Goal: Task Accomplishment & Management: Use online tool/utility

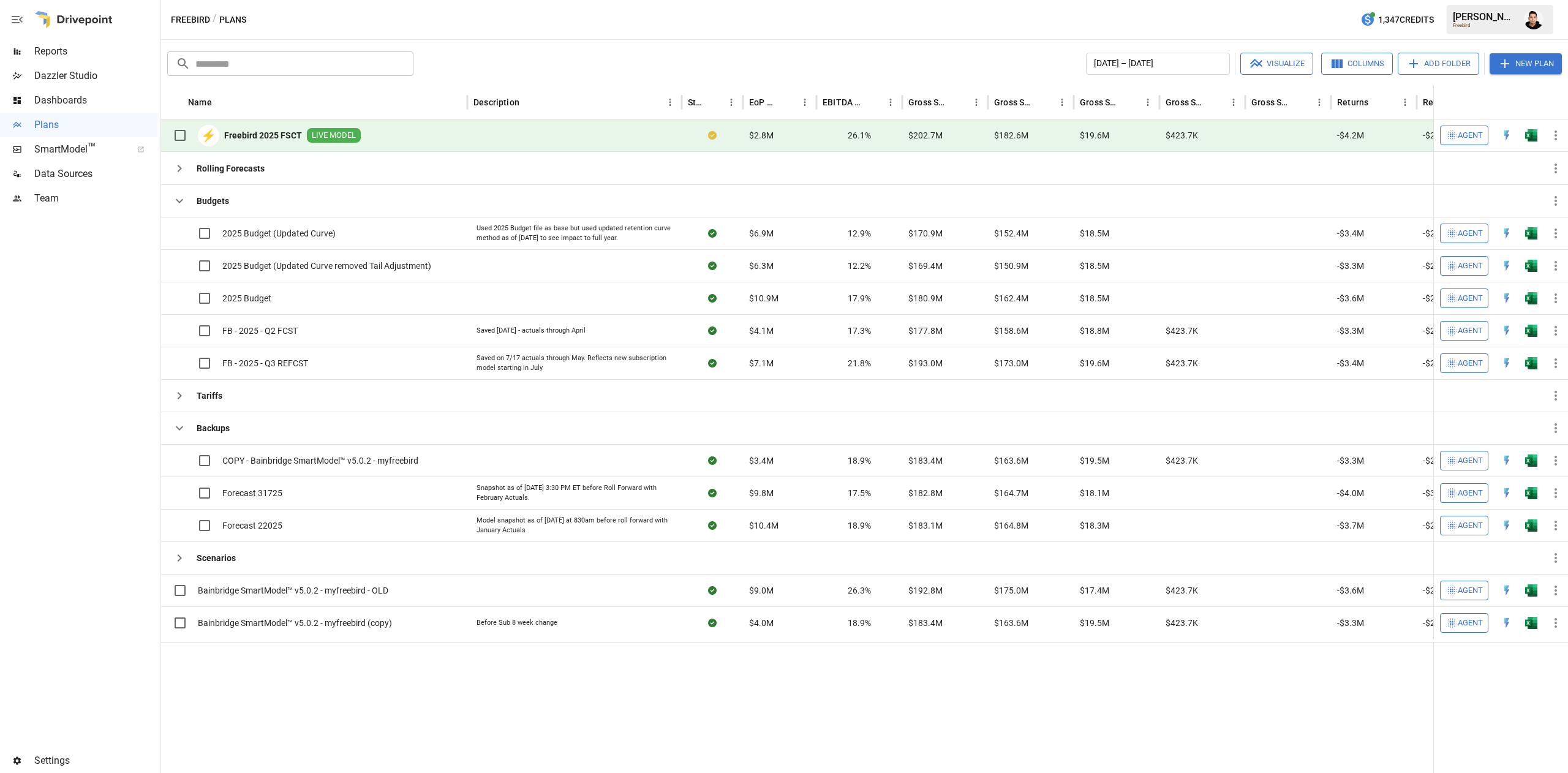
drag, startPoint x: 0, startPoint y: 0, endPoint x: 930, endPoint y: 36, distance: 930.7
click at [930, 36] on div "Freebird / Plans 1,347 Credits Francisco S. Freebird" at bounding box center [864, 19] width 1407 height 39
click at [1536, 17] on img "Francisco Sanchez" at bounding box center [1533, 19] width 19 height 19
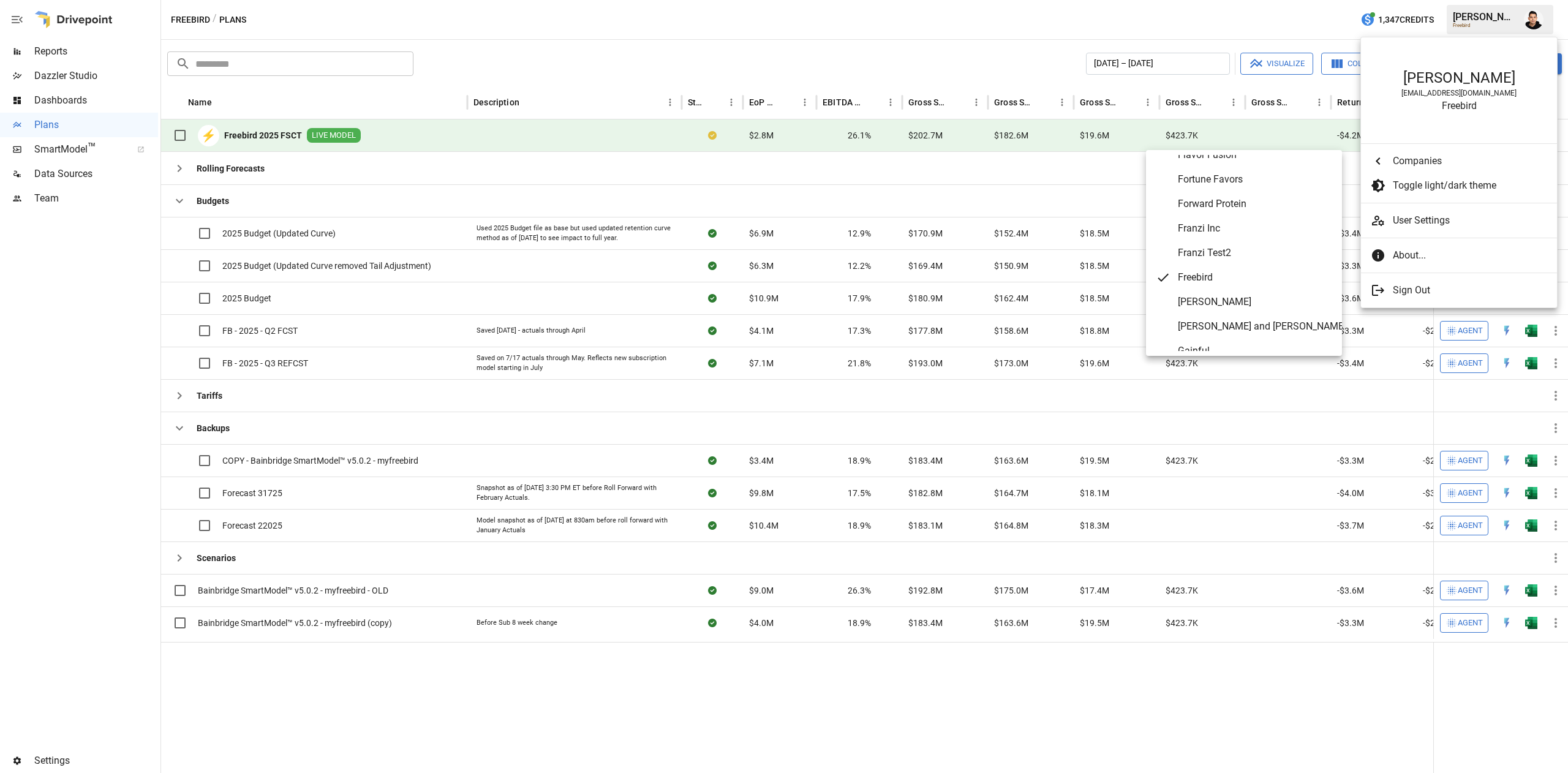
scroll to position [2390, 0]
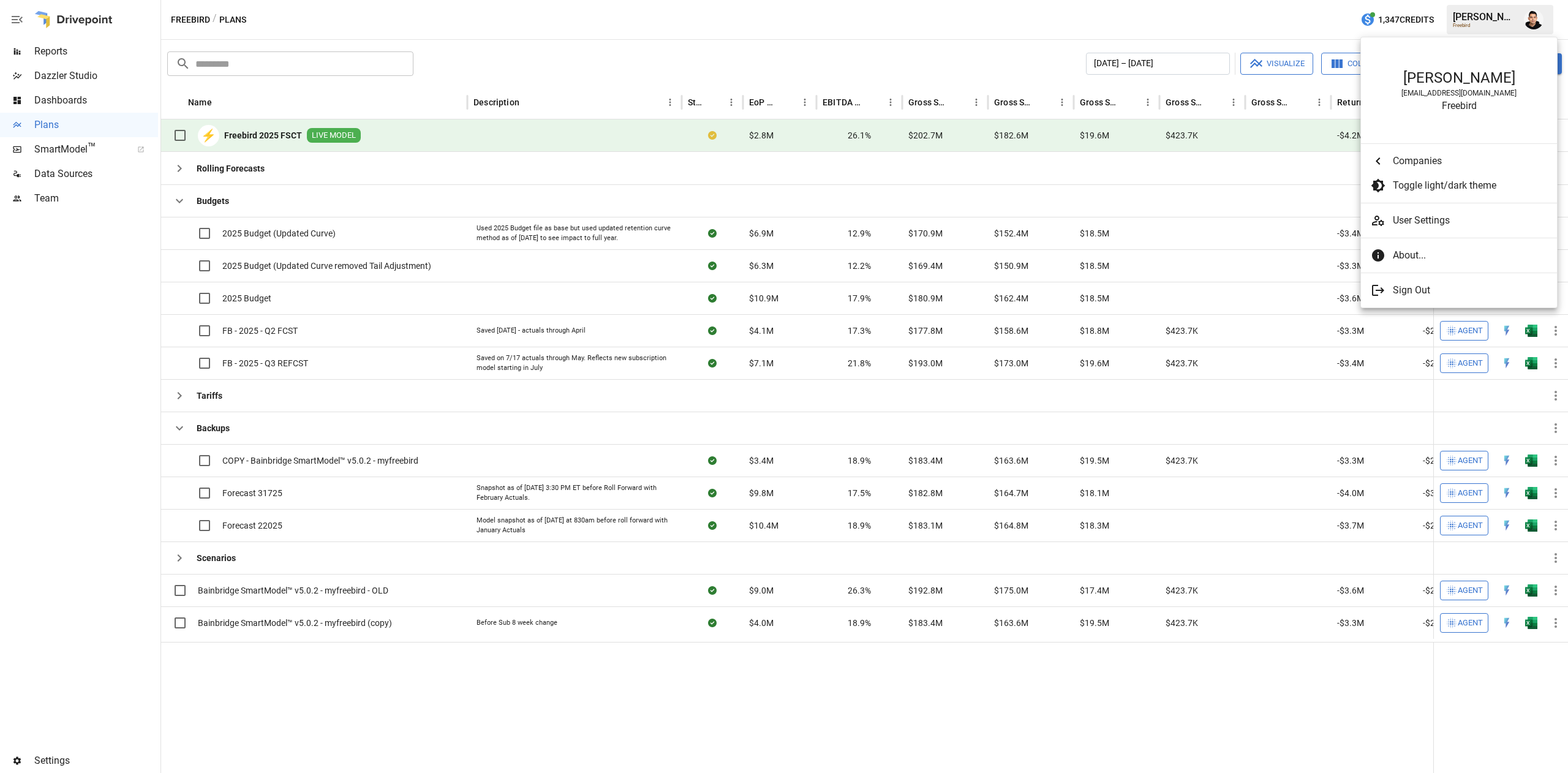
click at [1144, 15] on div at bounding box center [784, 386] width 1568 height 773
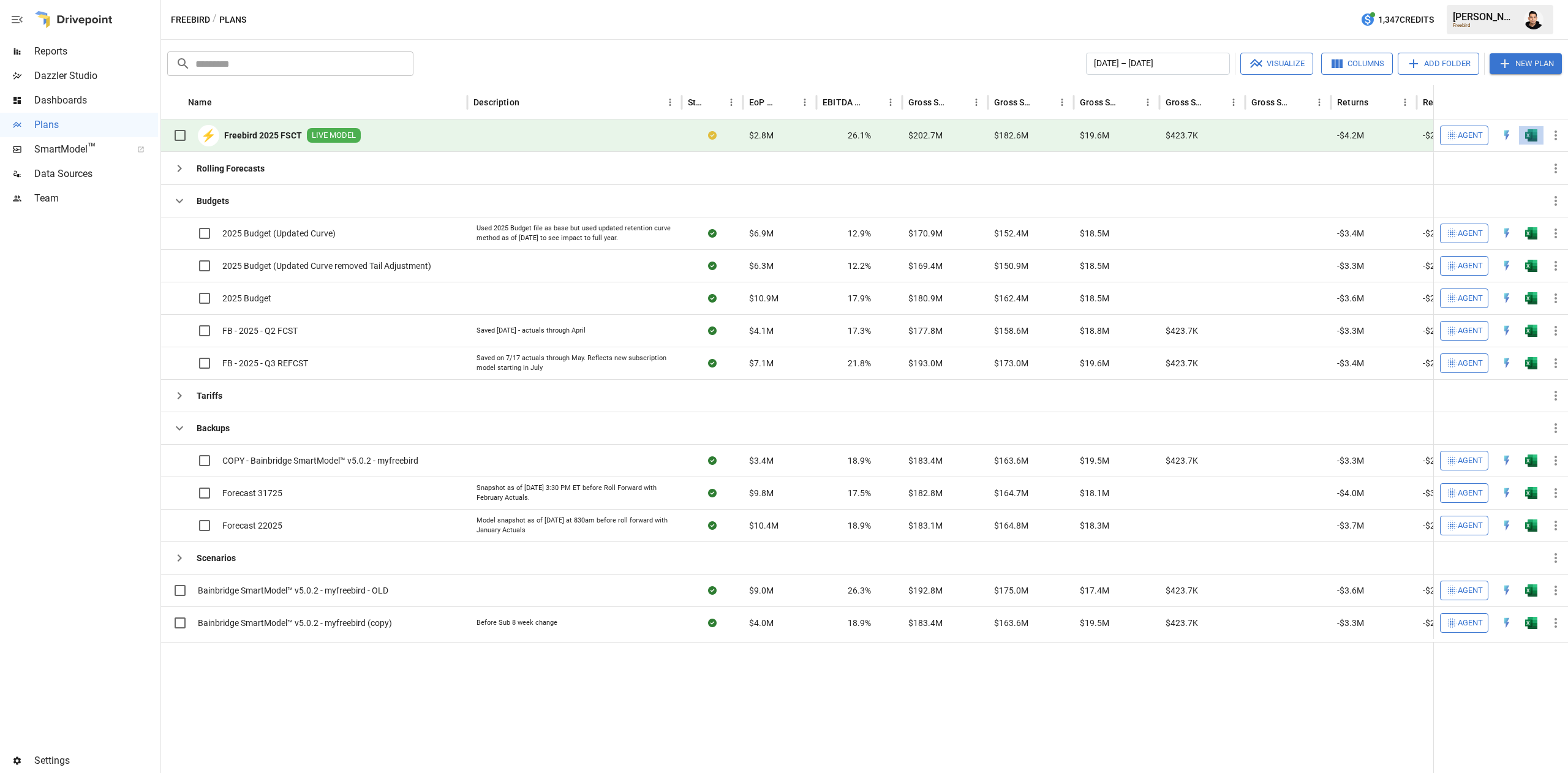
click at [1531, 139] on button "button" at bounding box center [1531, 136] width 39 height 19
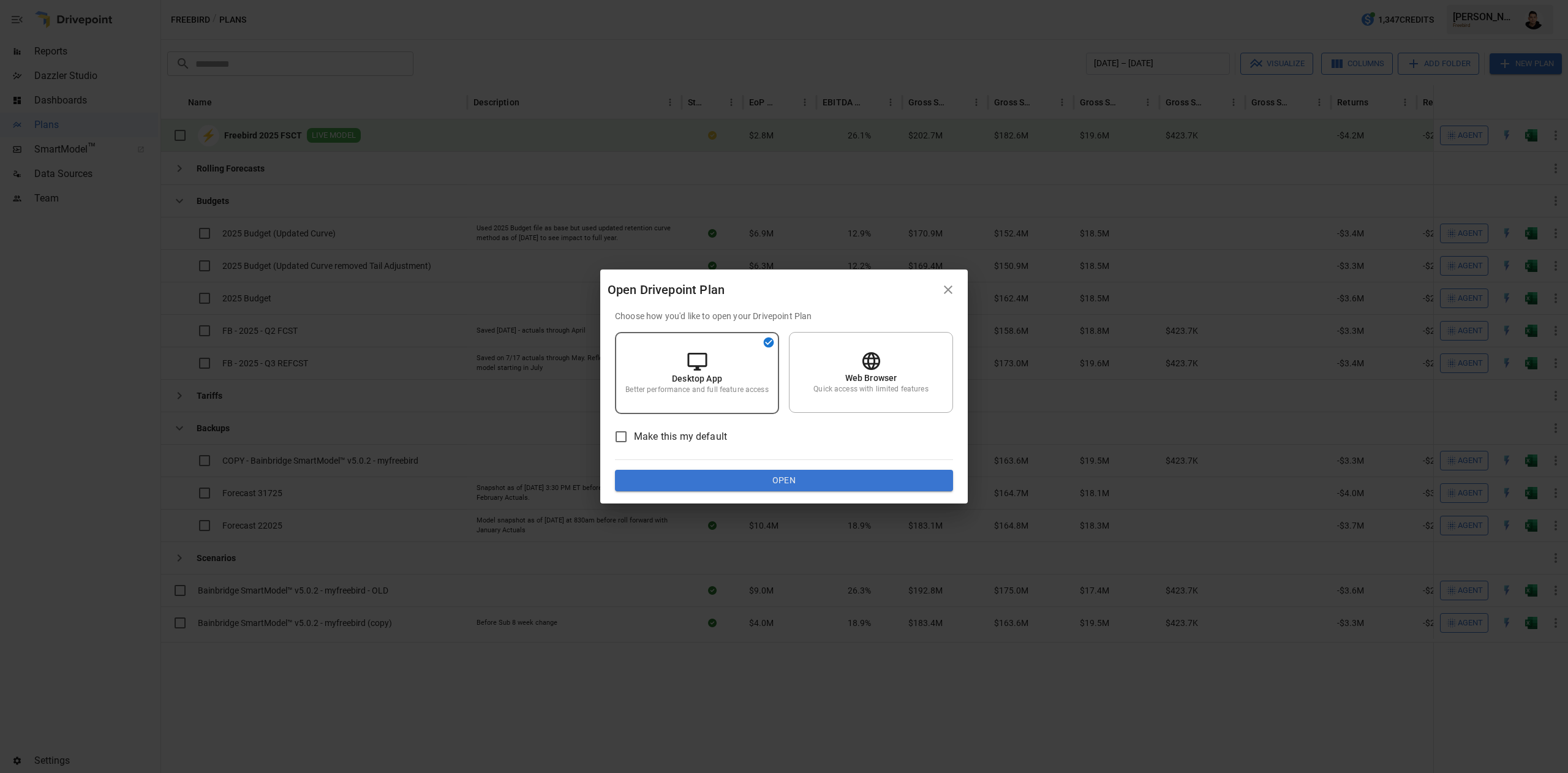
click at [746, 485] on button "Open" at bounding box center [784, 480] width 338 height 22
